Goal: Book appointment/travel/reservation

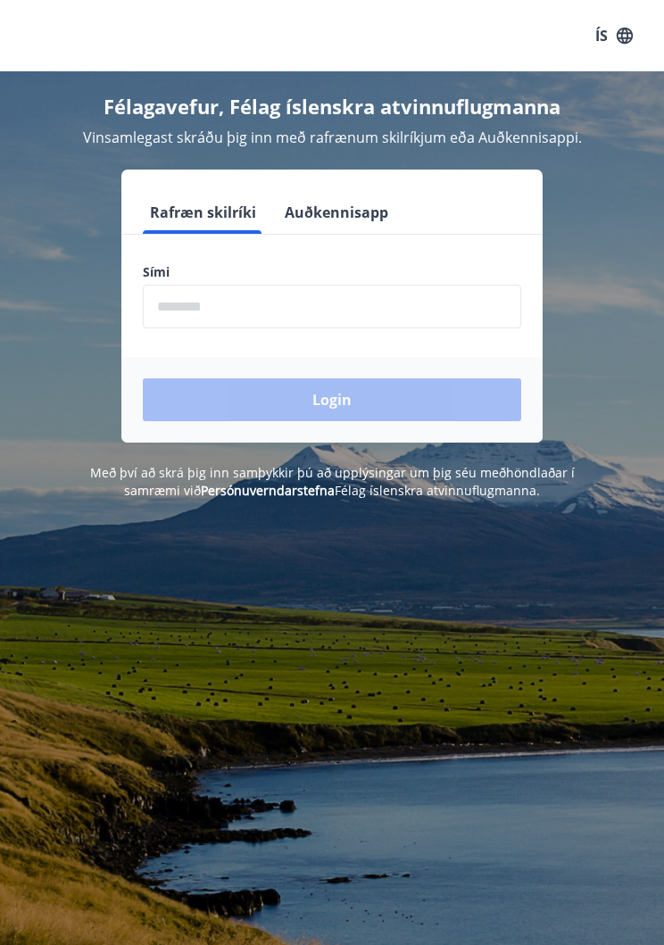
click at [281, 316] on input "phone" at bounding box center [332, 307] width 379 height 44
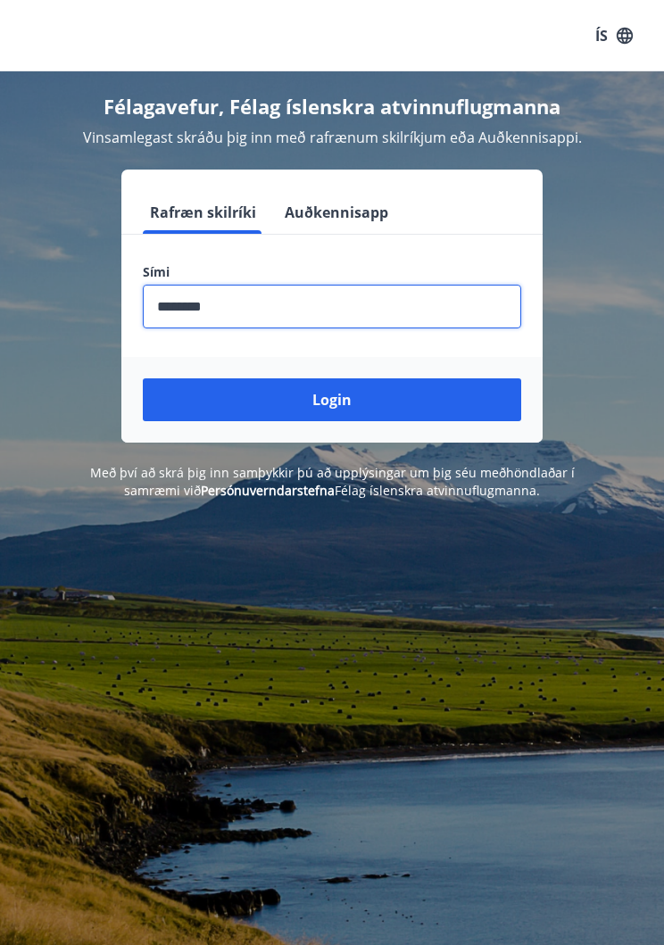
type input "********"
click at [342, 412] on button "Login" at bounding box center [332, 400] width 379 height 43
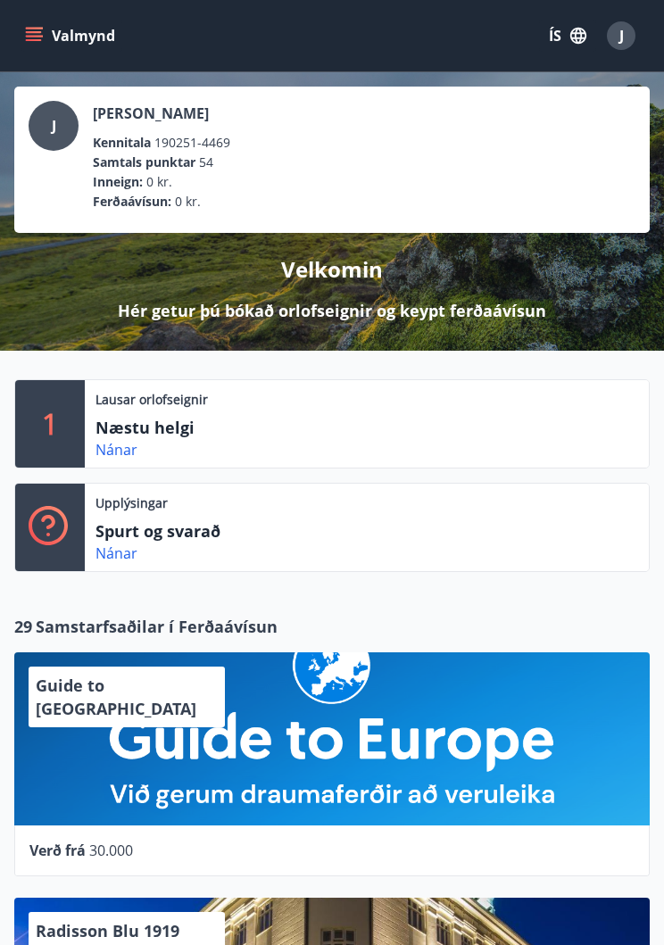
click at [141, 441] on div "Nánar" at bounding box center [124, 449] width 56 height 21
click at [121, 458] on link "Nánar" at bounding box center [117, 450] width 42 height 20
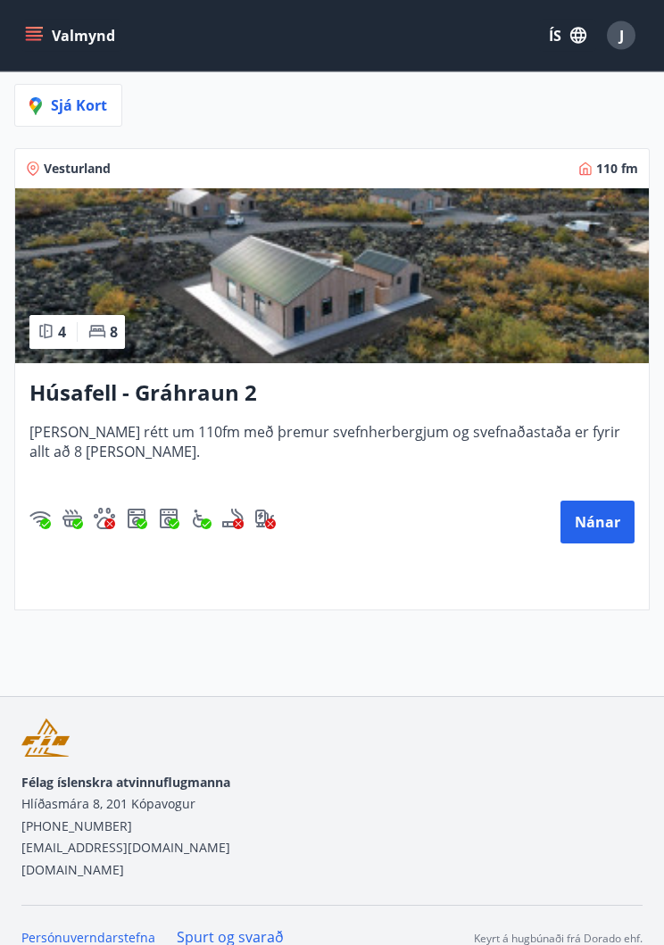
scroll to position [368, 0]
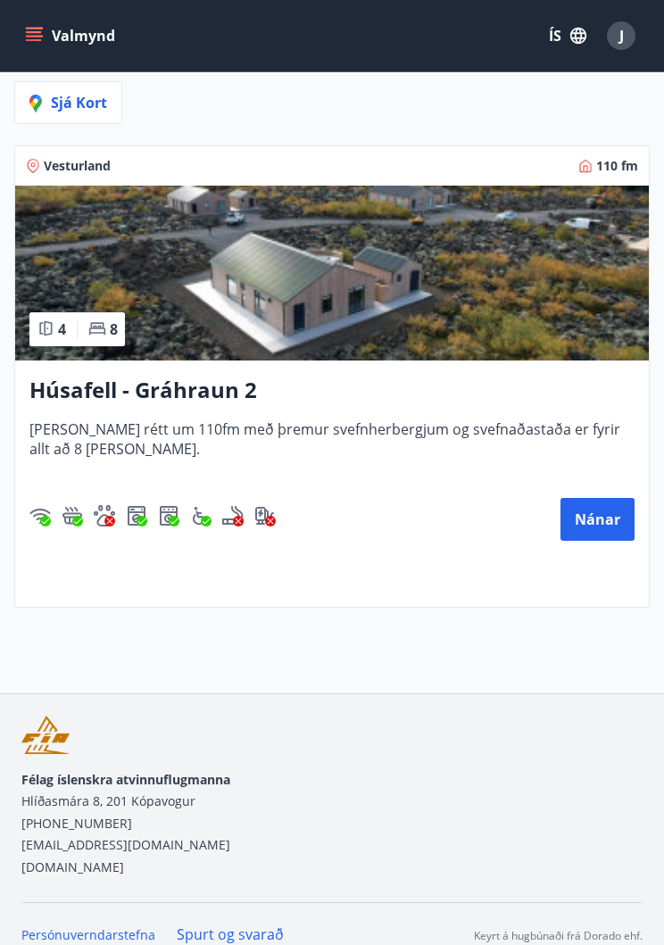
click at [592, 524] on button "Nánar" at bounding box center [598, 519] width 74 height 43
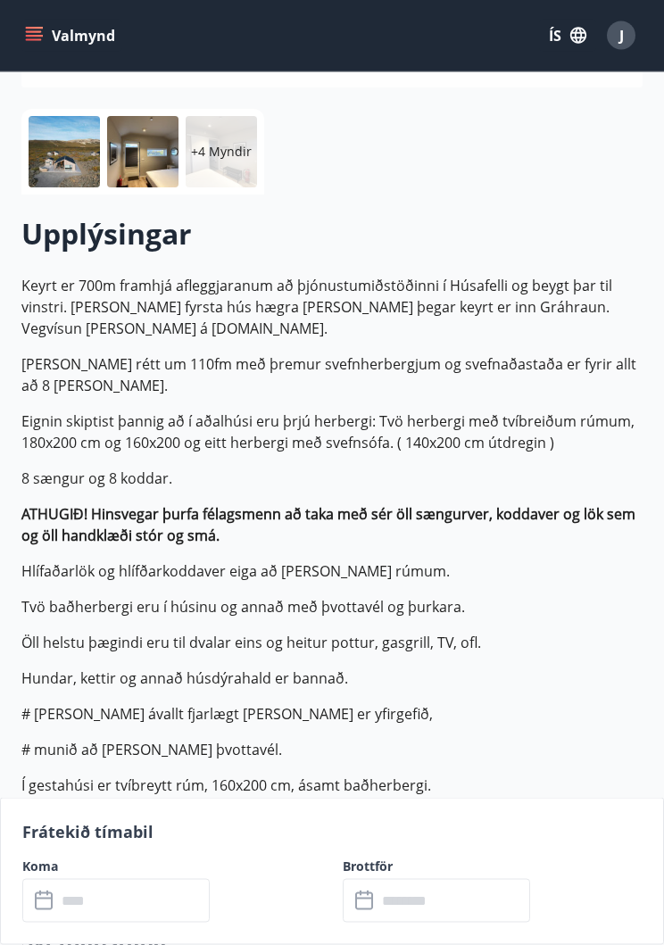
scroll to position [301, 0]
click at [149, 923] on input "text" at bounding box center [133, 901] width 154 height 44
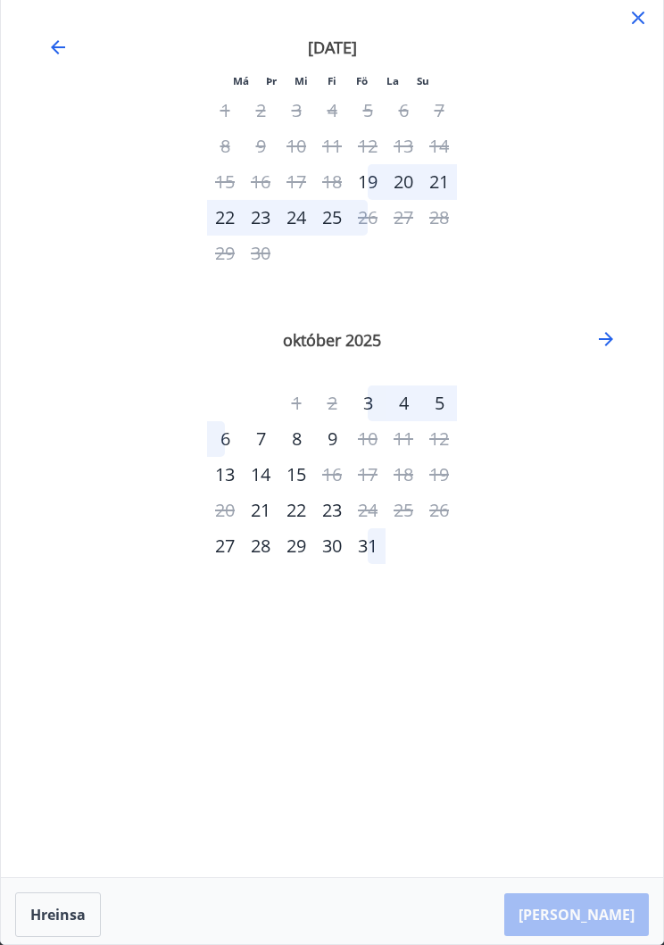
click at [64, 53] on icon "Move backward to switch to the previous month." at bounding box center [57, 47] width 21 height 21
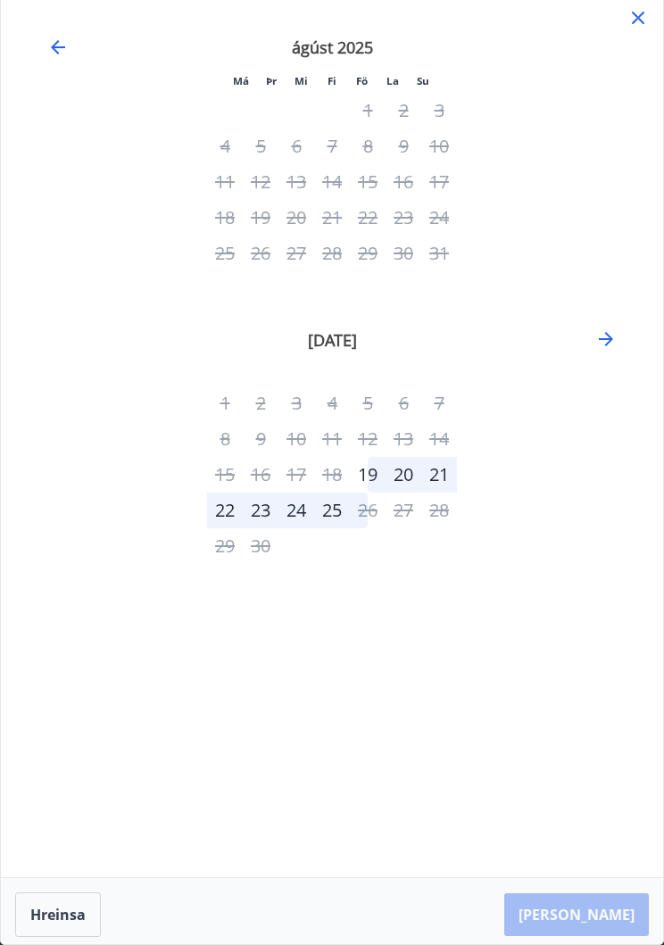
click at [58, 47] on icon "Move backward to switch to the previous month." at bounding box center [58, 47] width 14 height 14
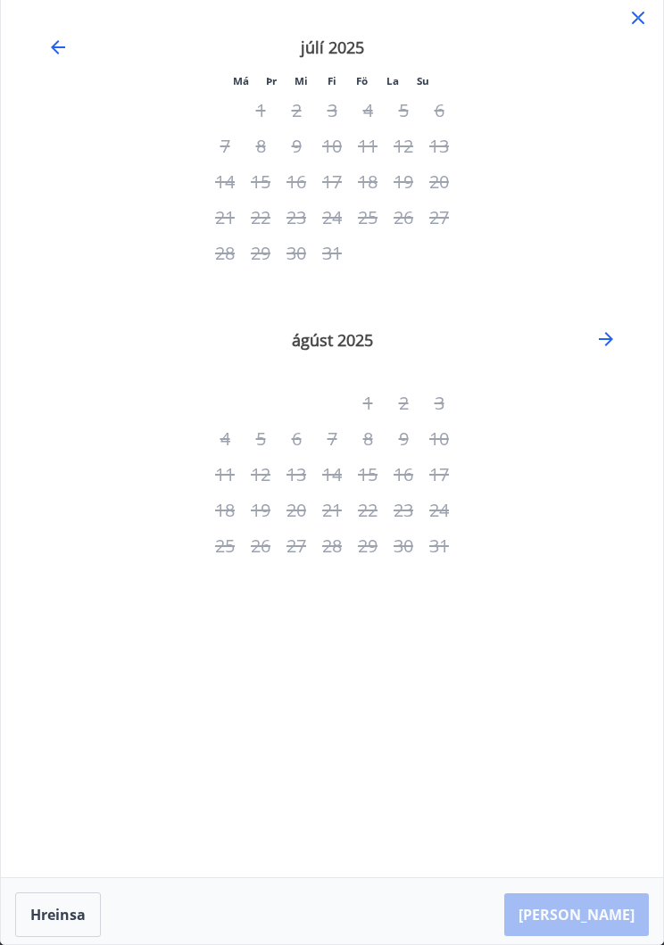
click at [54, 54] on icon "Move backward to switch to the previous month." at bounding box center [57, 47] width 21 height 21
click at [646, 11] on icon at bounding box center [638, 17] width 21 height 21
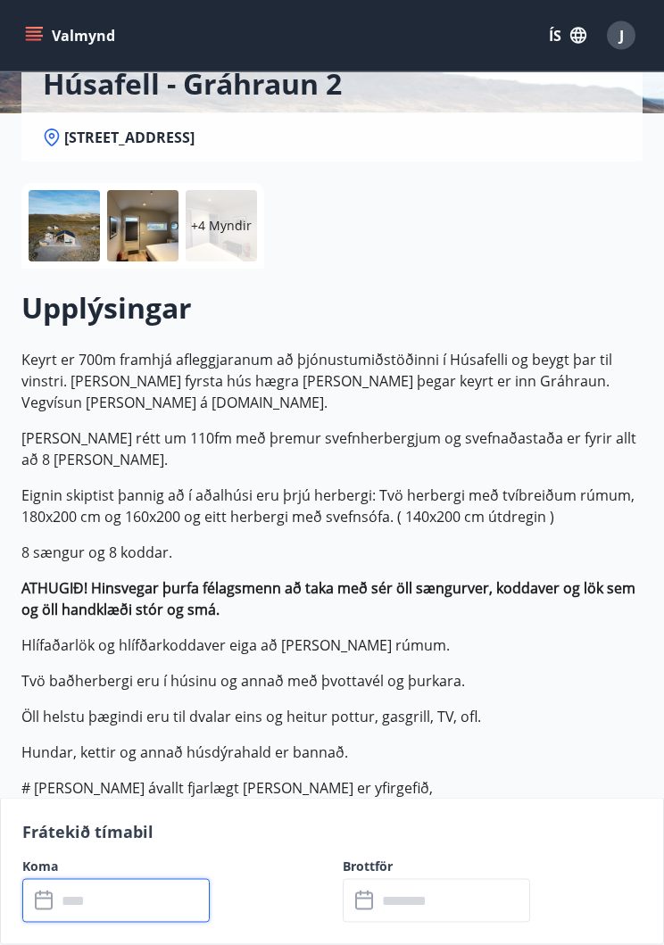
scroll to position [0, 0]
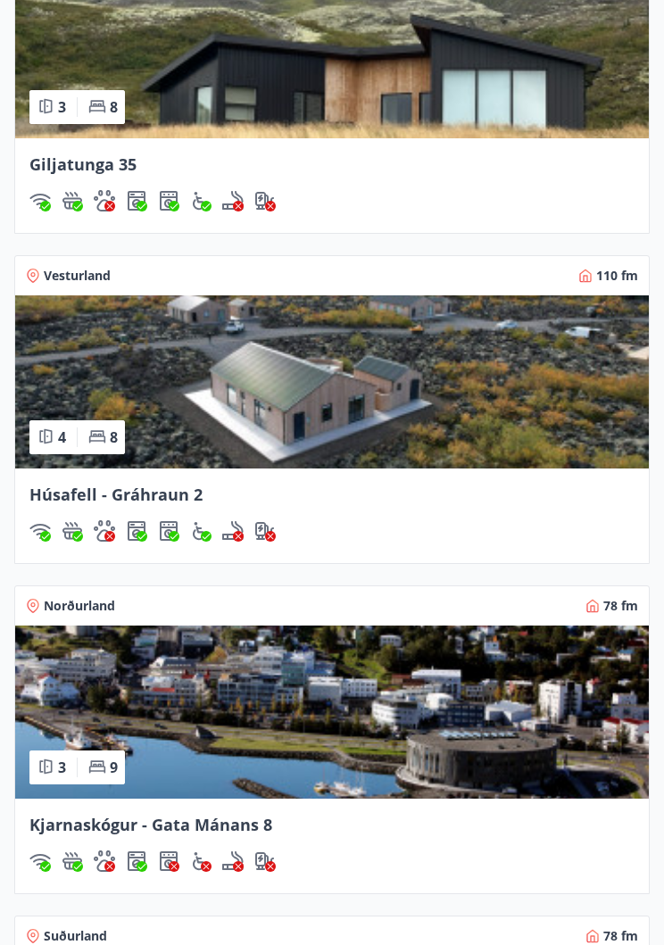
scroll to position [1791, 0]
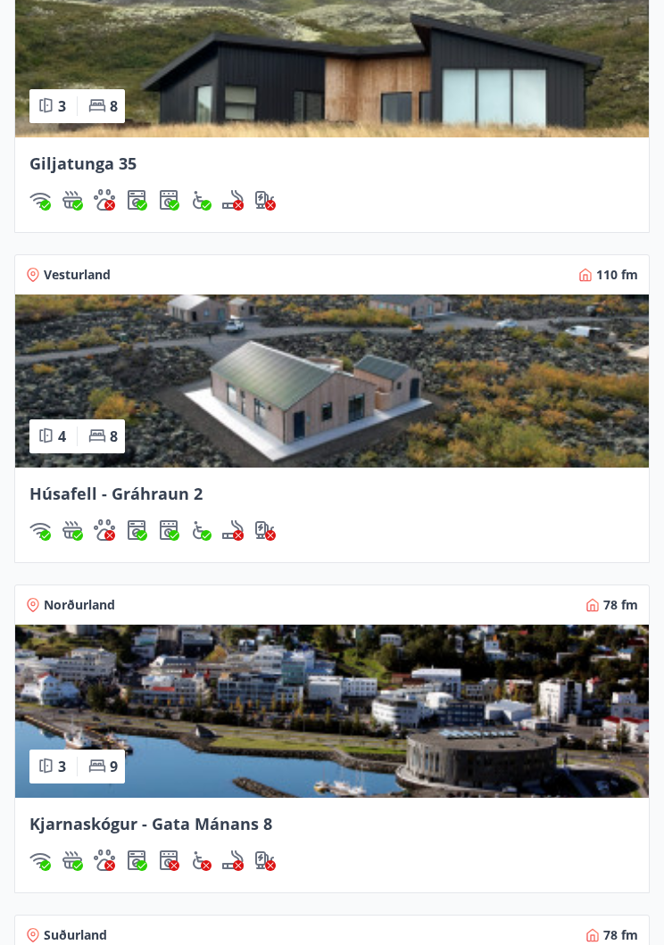
click at [100, 503] on span "Húsafell - Gráhraun 2" at bounding box center [115, 493] width 173 height 21
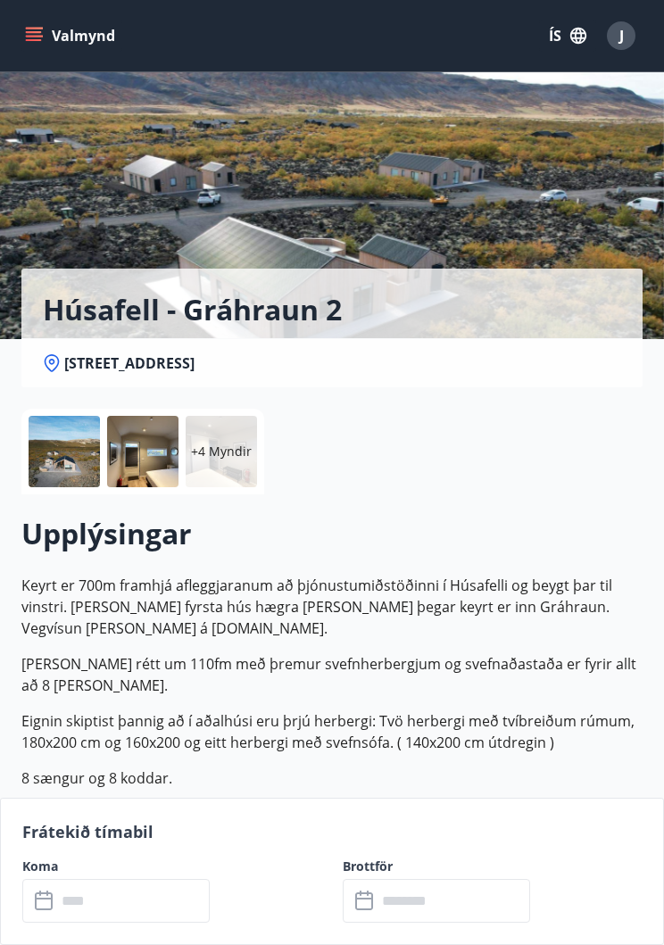
click at [176, 922] on input "text" at bounding box center [133, 901] width 154 height 44
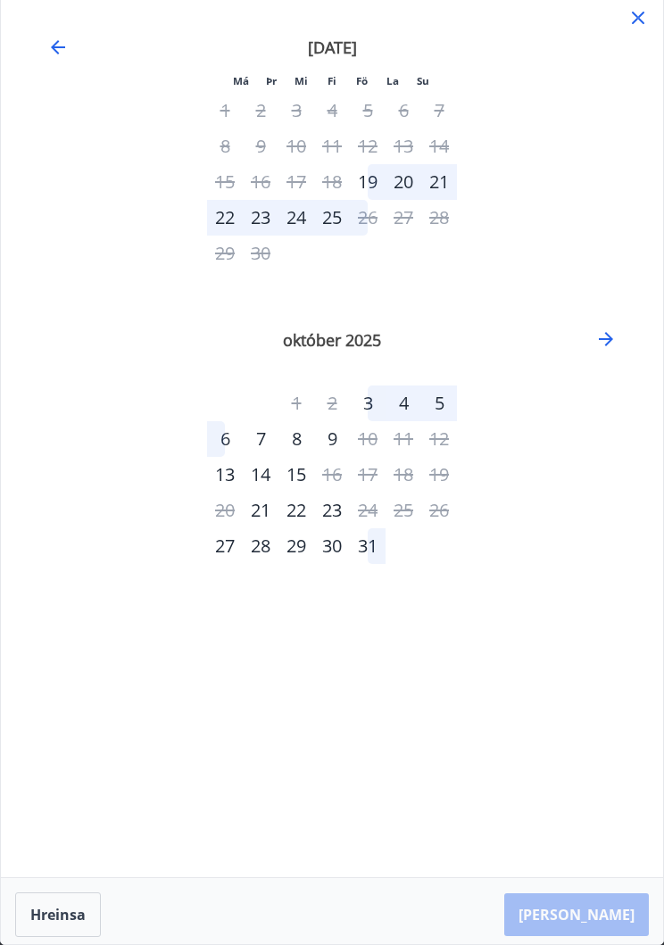
click at [608, 338] on icon "Move forward to switch to the next month." at bounding box center [606, 339] width 14 height 14
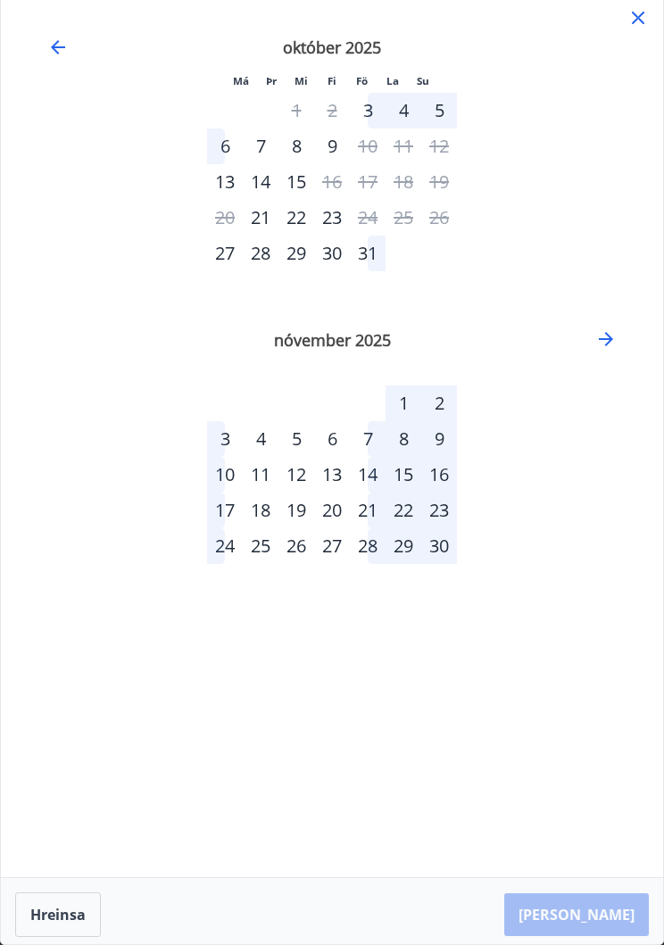
click at [606, 337] on icon "Move forward to switch to the next month." at bounding box center [605, 339] width 21 height 21
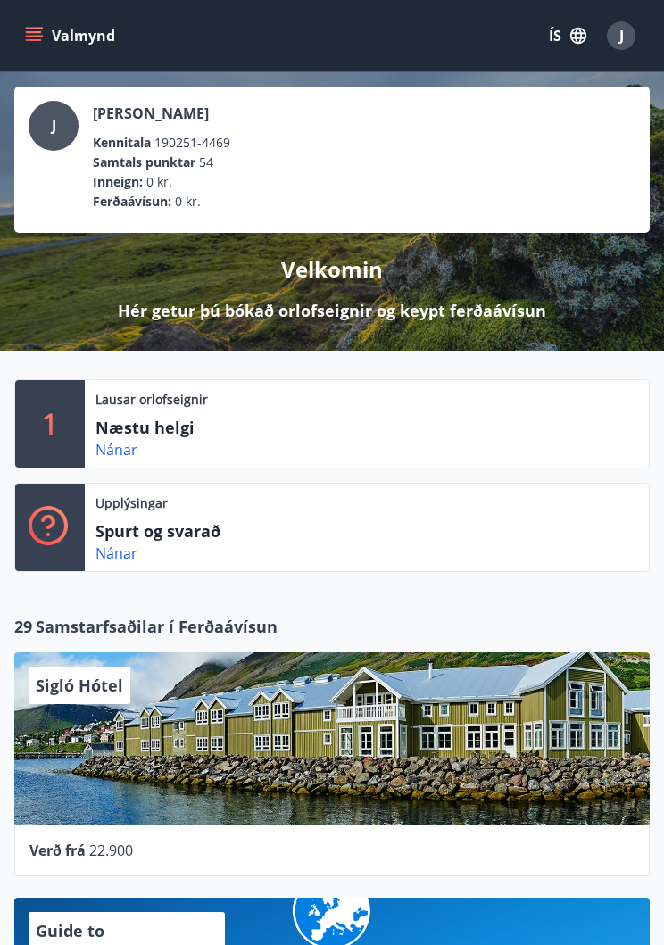
click at [121, 556] on link "Nánar" at bounding box center [117, 554] width 42 height 20
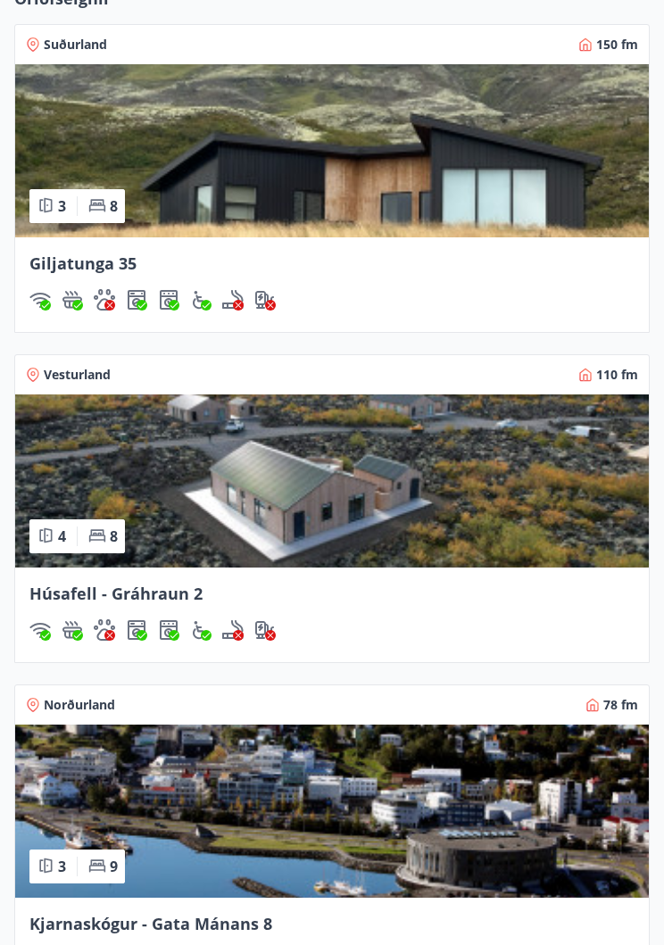
scroll to position [1691, 0]
click at [103, 265] on span "Giljatunga 35" at bounding box center [82, 263] width 107 height 21
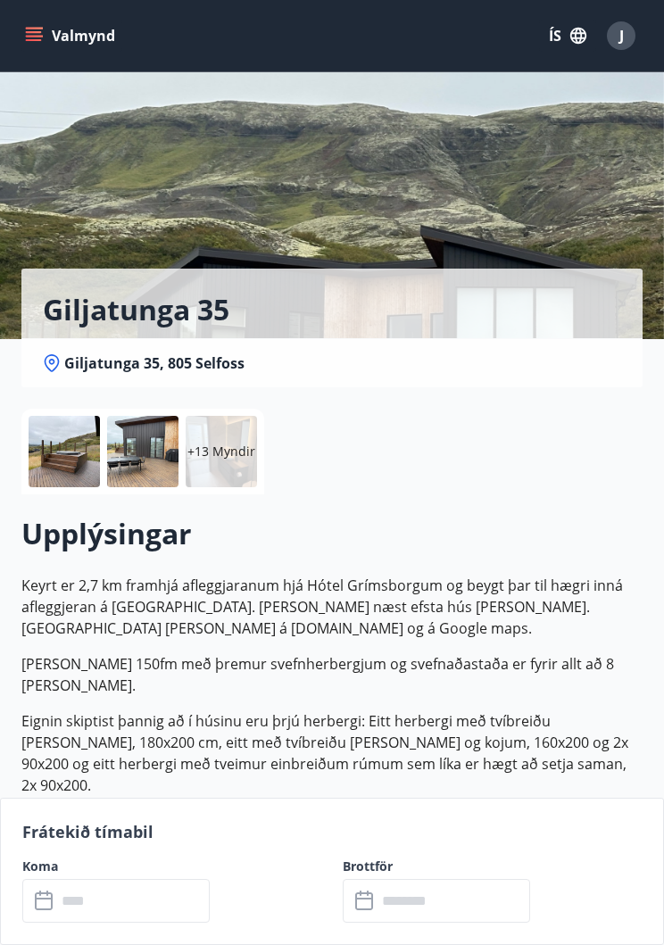
click at [150, 923] on input "text" at bounding box center [133, 901] width 154 height 44
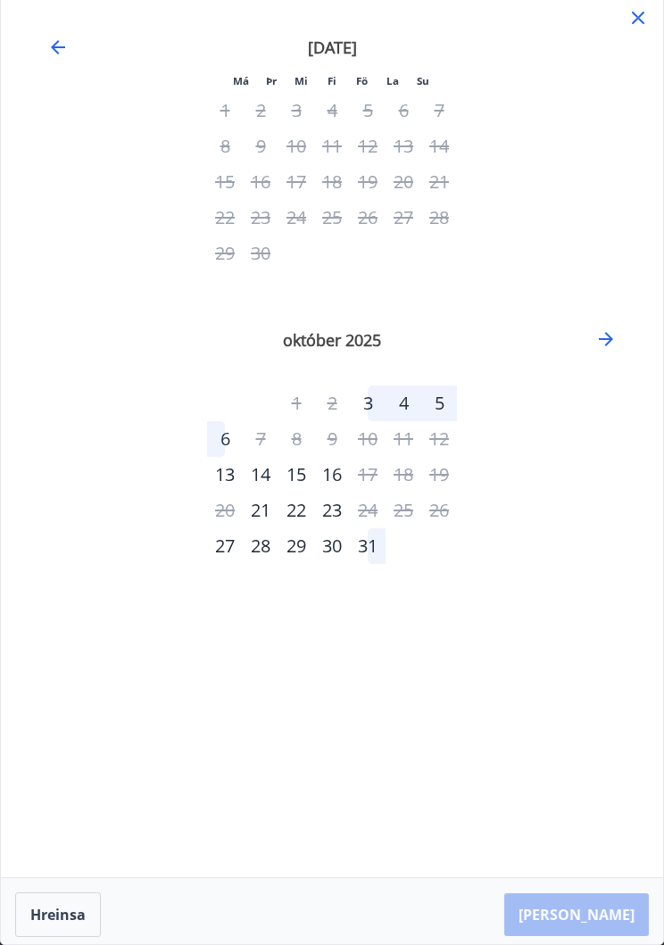
click at [611, 343] on icon "Move forward to switch to the next month." at bounding box center [605, 339] width 21 height 21
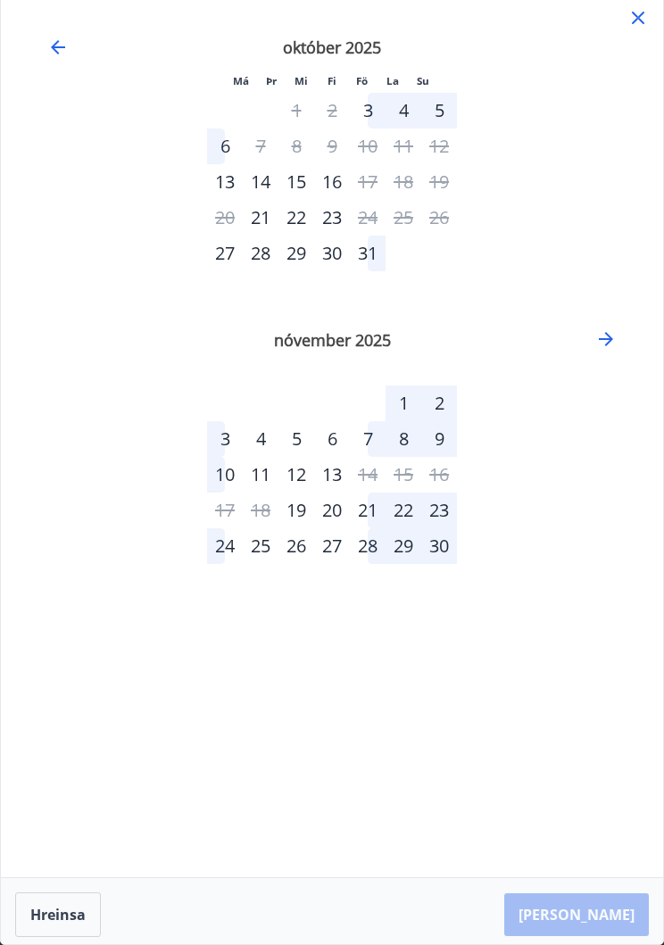
click at [606, 347] on icon "Move forward to switch to the next month." at bounding box center [605, 339] width 21 height 21
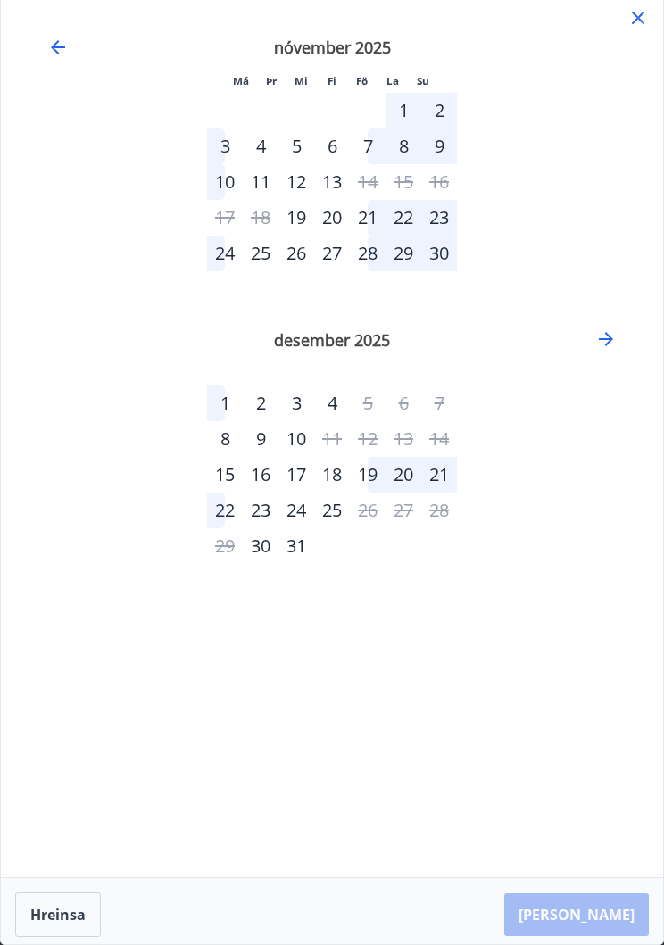
click at [64, 48] on icon "Move backward to switch to the previous month." at bounding box center [57, 47] width 21 height 21
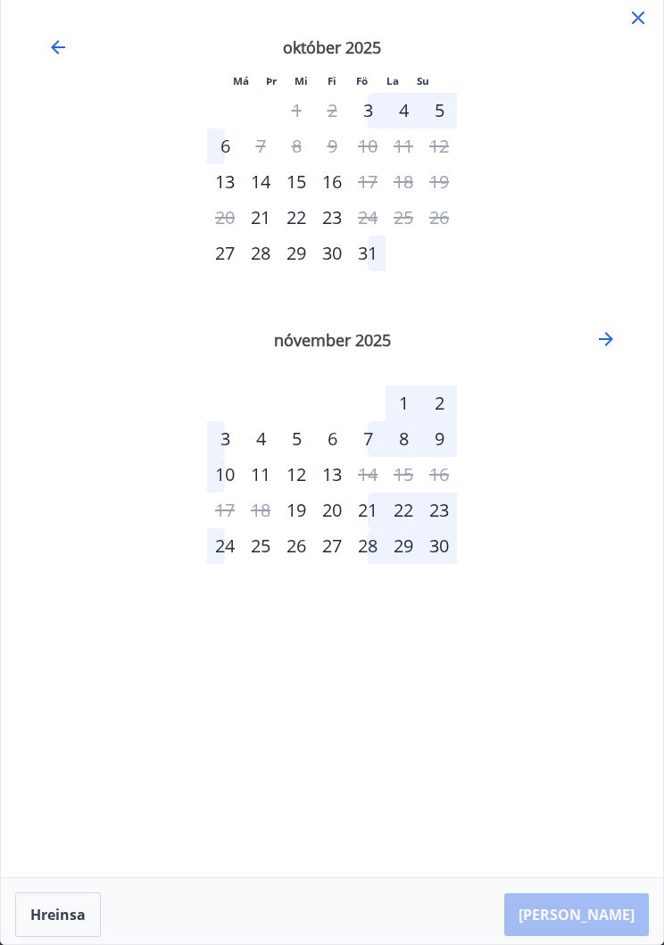
click at [62, 49] on icon "Move backward to switch to the previous month." at bounding box center [57, 47] width 21 height 21
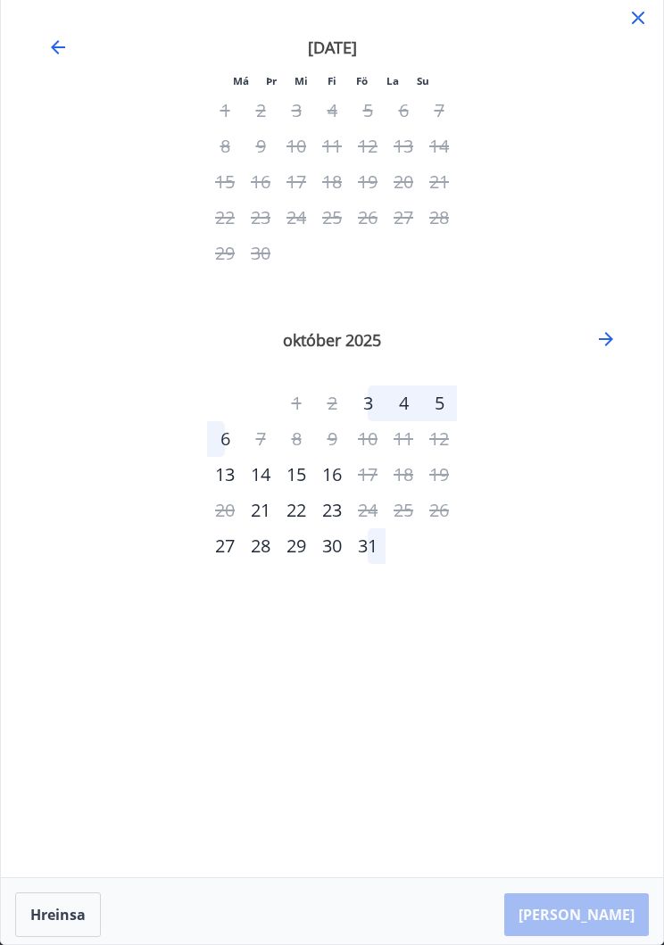
click at [629, 23] on icon at bounding box center [638, 17] width 21 height 21
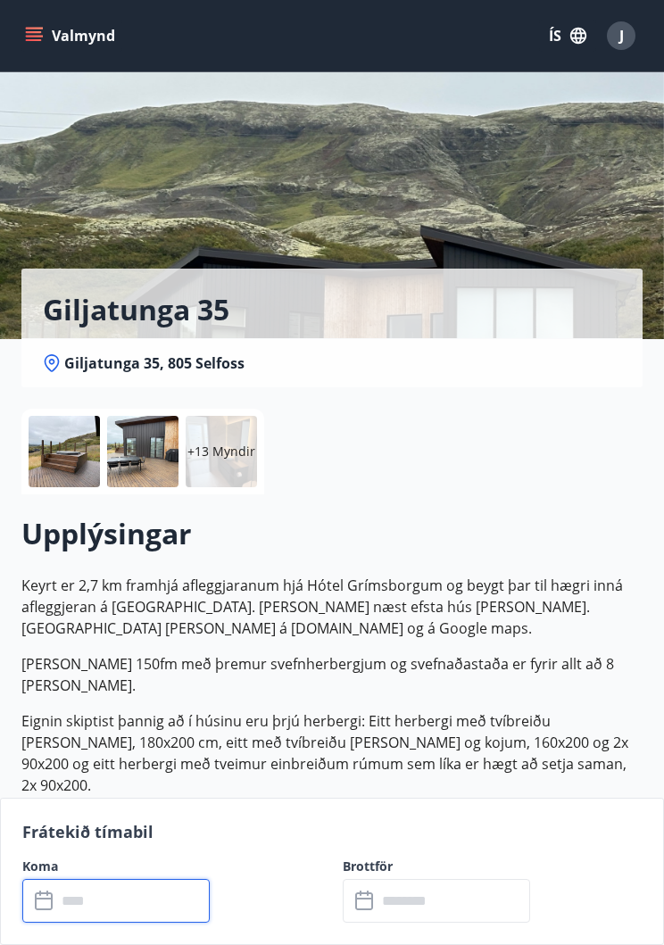
scroll to position [1718, 0]
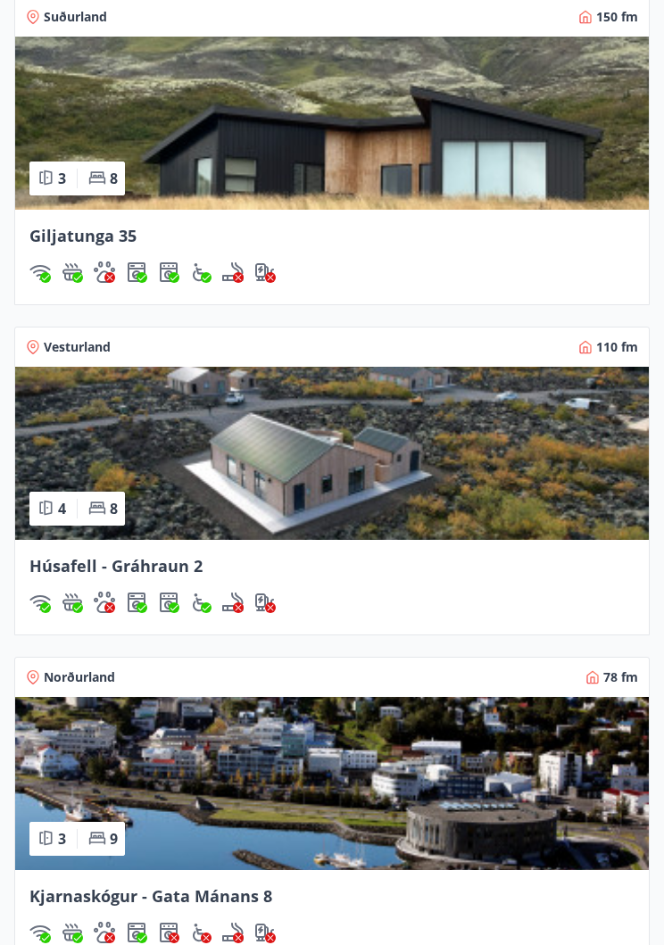
click at [83, 563] on span "Húsafell - Gráhraun 2" at bounding box center [115, 565] width 173 height 21
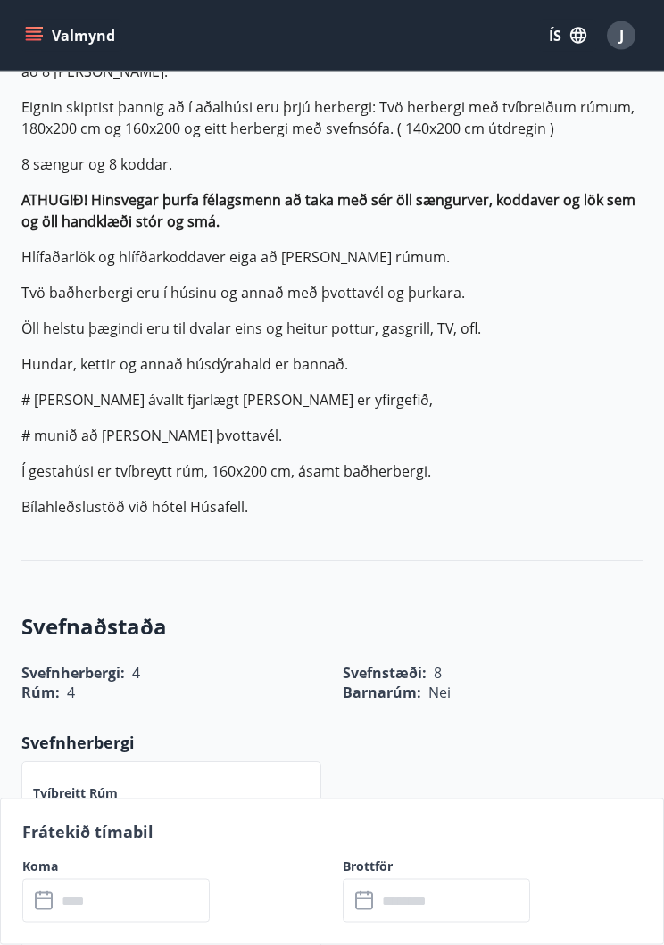
scroll to position [614, 0]
click at [139, 923] on input "text" at bounding box center [133, 901] width 154 height 44
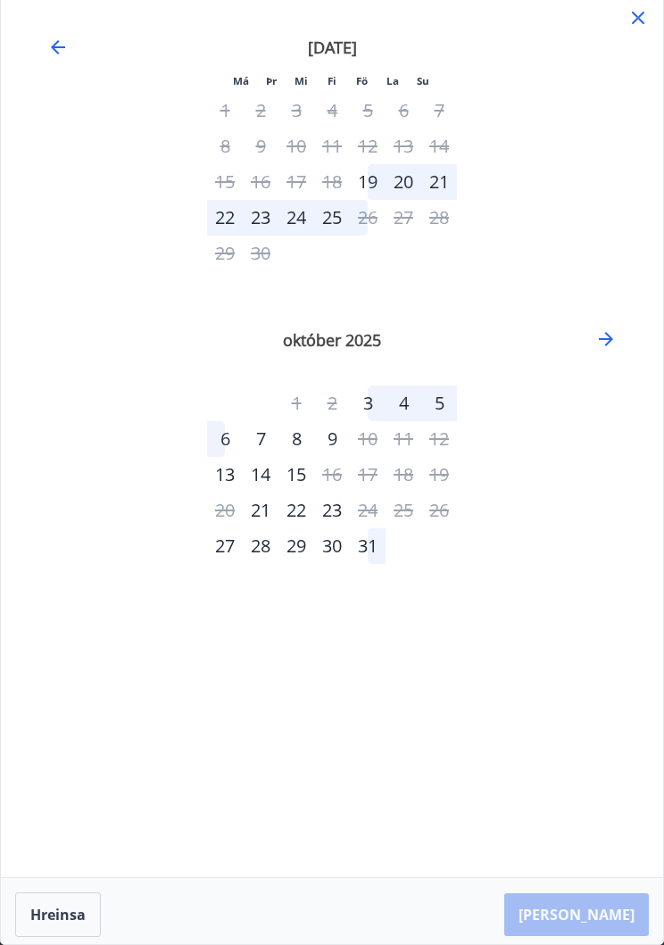
click at [610, 342] on icon "Move forward to switch to the next month." at bounding box center [606, 339] width 14 height 14
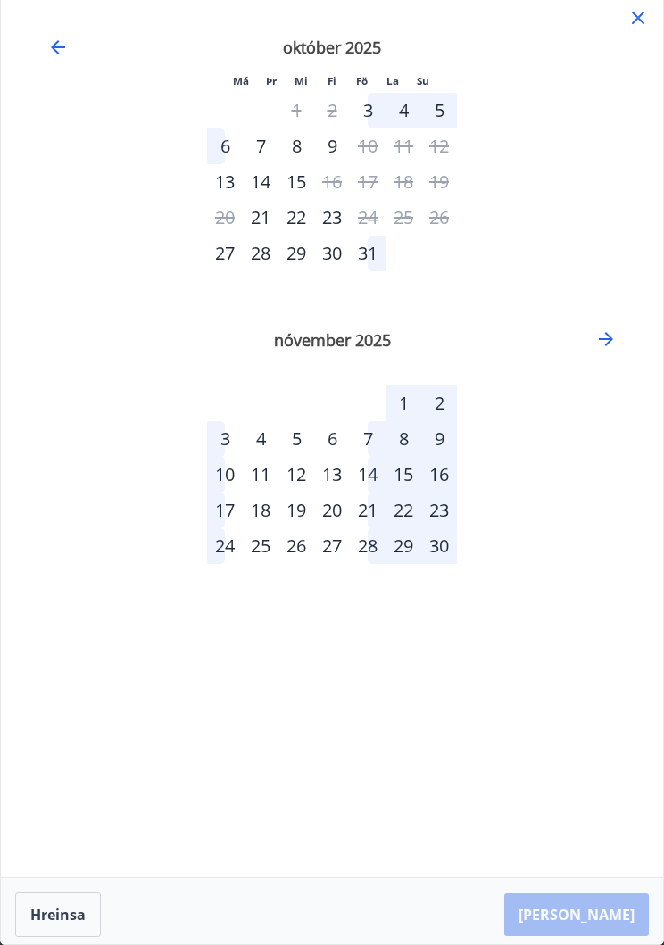
click at [602, 345] on icon "Move forward to switch to the next month." at bounding box center [605, 339] width 21 height 21
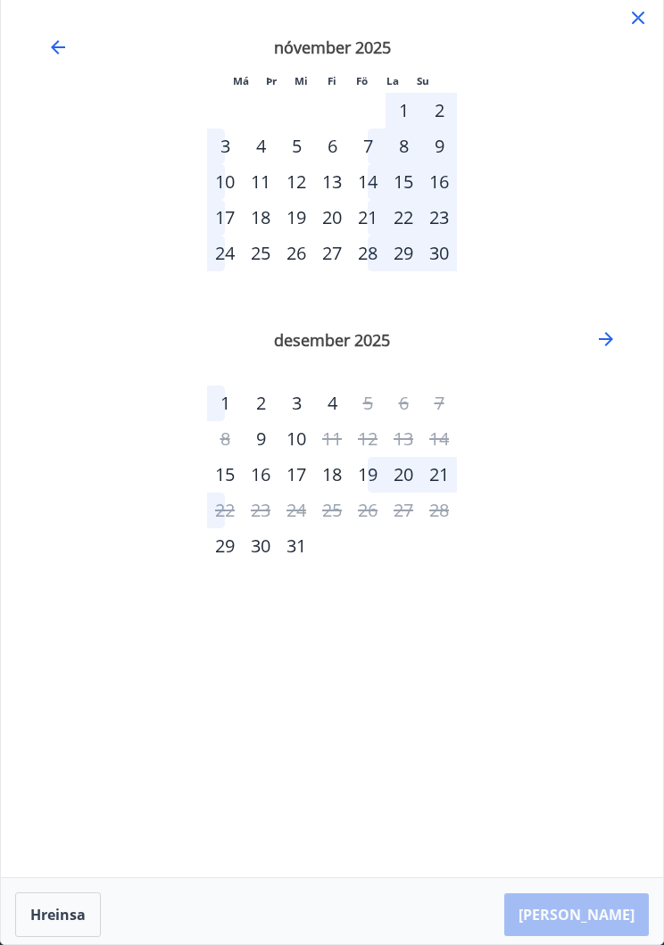
click at [632, 17] on icon at bounding box center [638, 17] width 21 height 21
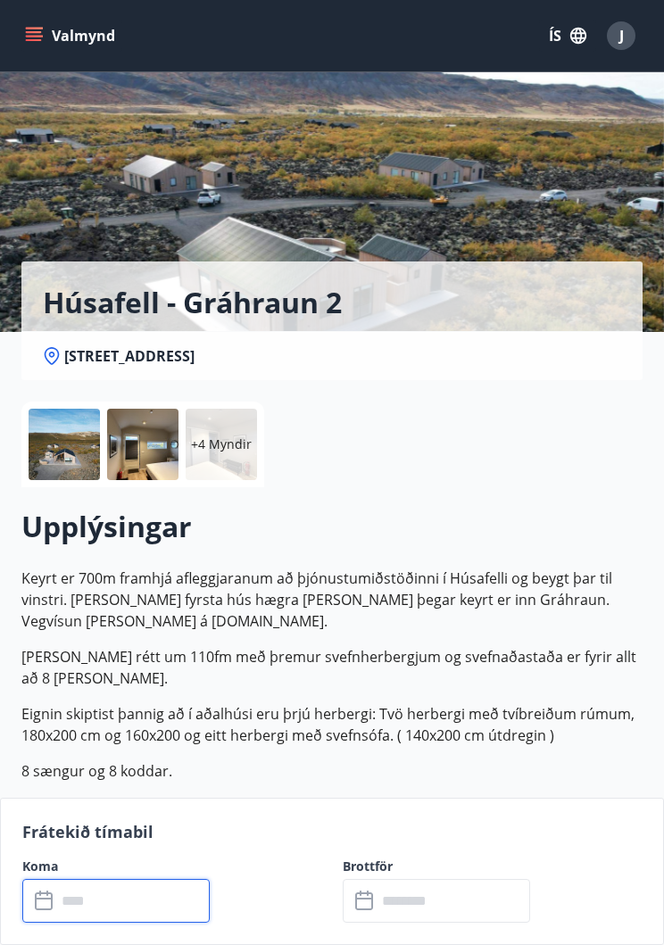
scroll to position [0, 0]
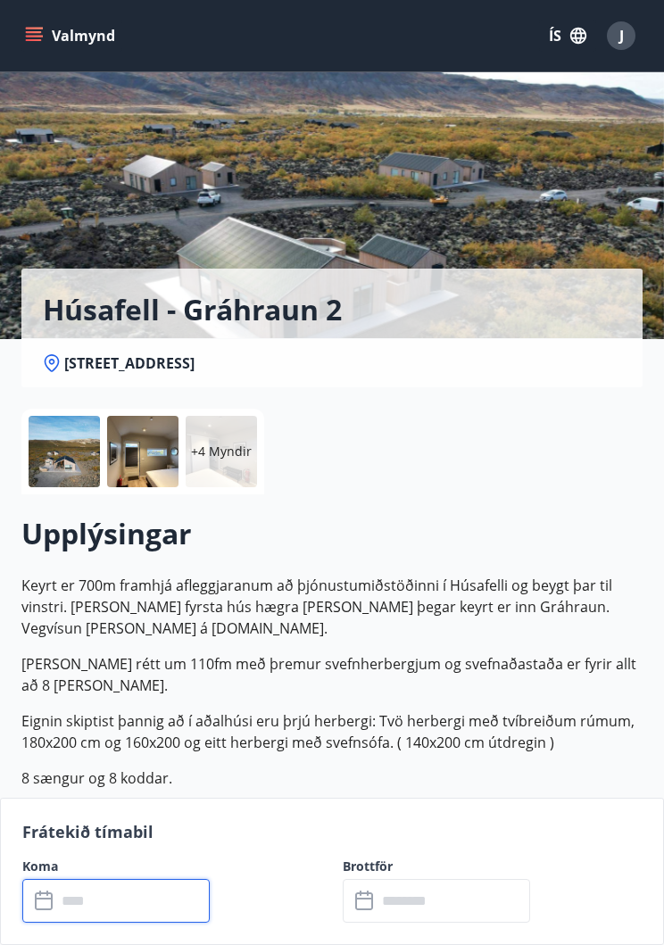
click at [37, 40] on icon "menu" at bounding box center [34, 40] width 16 height 2
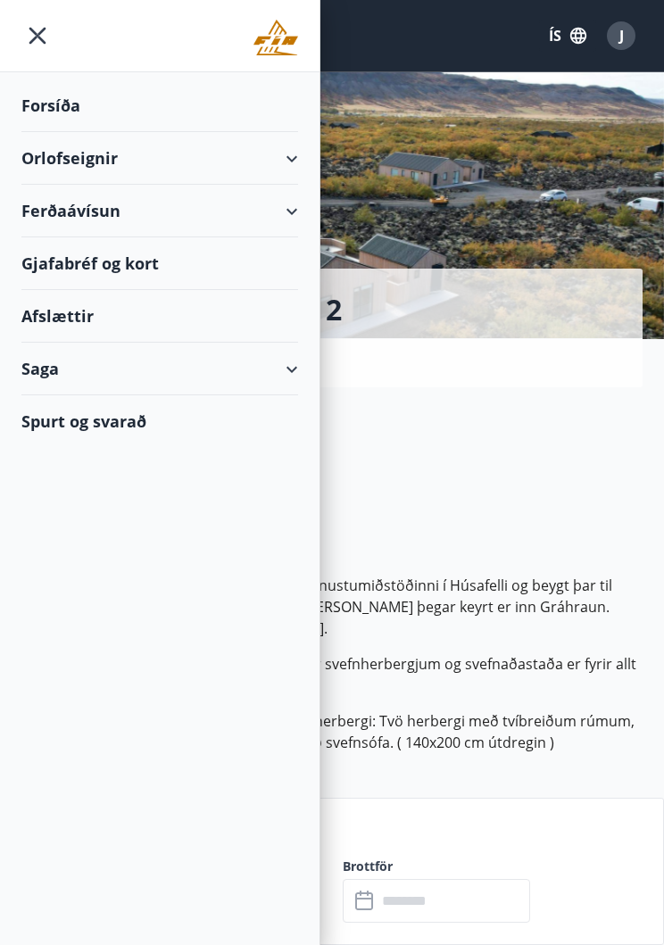
click at [612, 44] on div "J" at bounding box center [621, 35] width 29 height 29
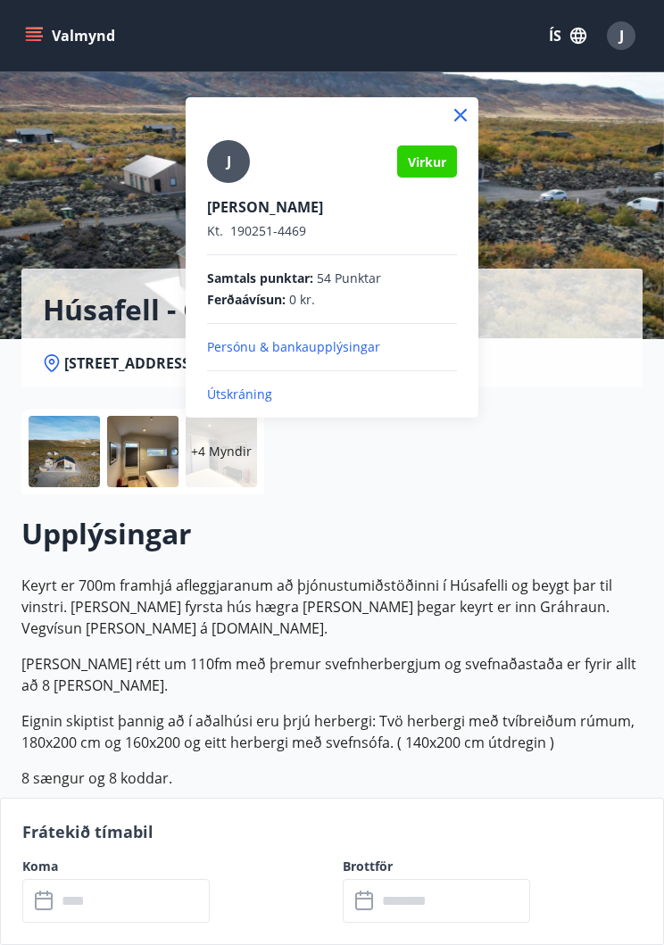
click at [260, 394] on p "Útskráning" at bounding box center [332, 395] width 250 height 18
